Goal: Information Seeking & Learning: Understand process/instructions

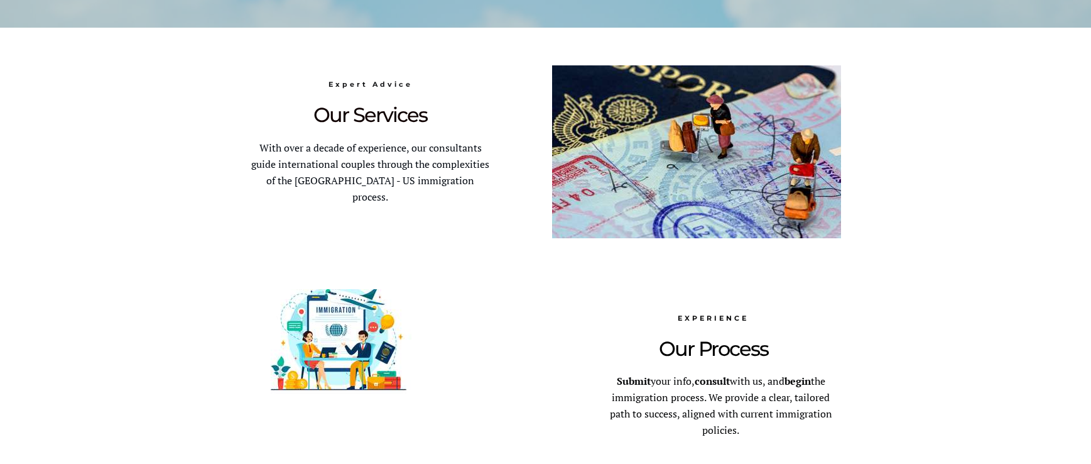
scroll to position [628, 0]
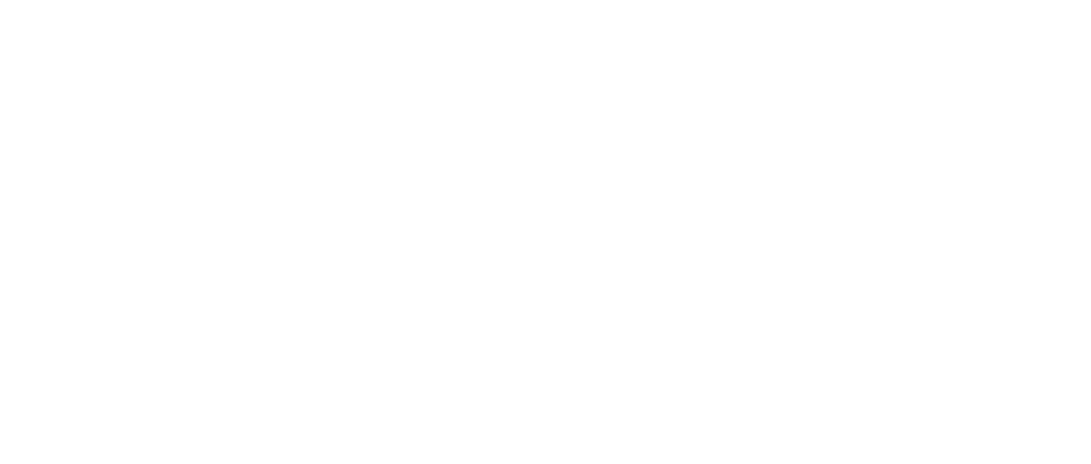
click at [187, 279] on div at bounding box center [545, 253] width 1091 height 507
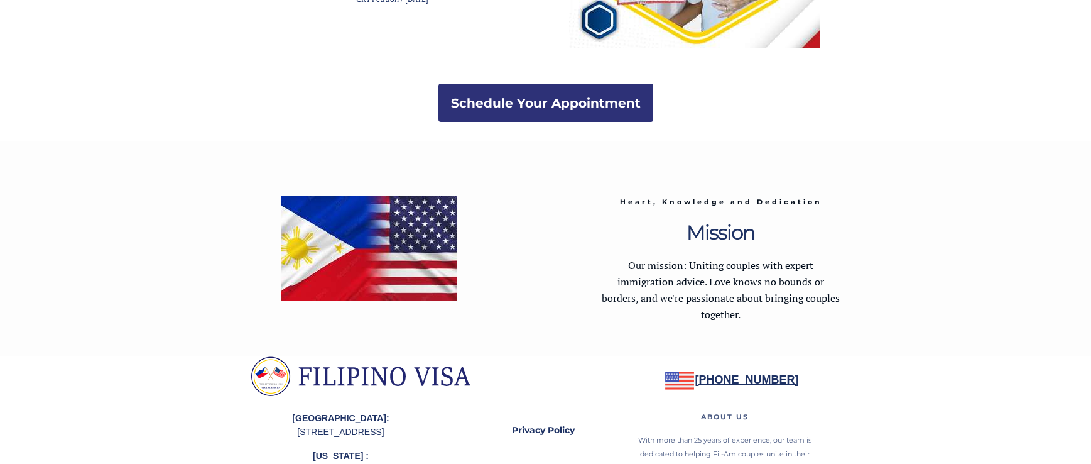
scroll to position [2557, 0]
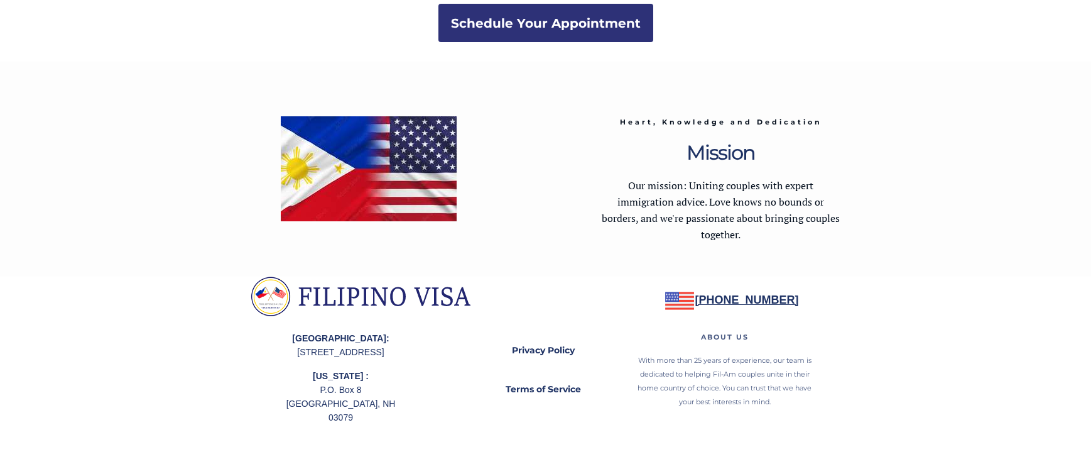
drag, startPoint x: 904, startPoint y: 28, endPoint x: 910, endPoint y: 19, distance: 10.8
